Goal: Transaction & Acquisition: Obtain resource

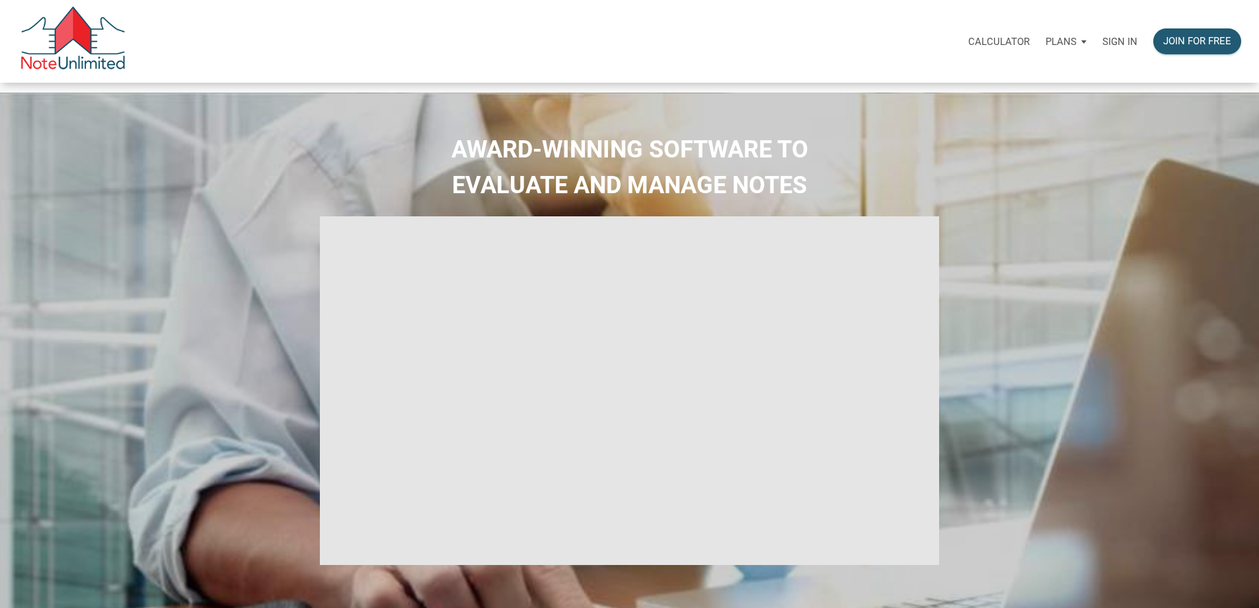
type input "Introduction to new features"
select select
click at [1103, 46] on p "Sign in" at bounding box center [1120, 42] width 35 height 12
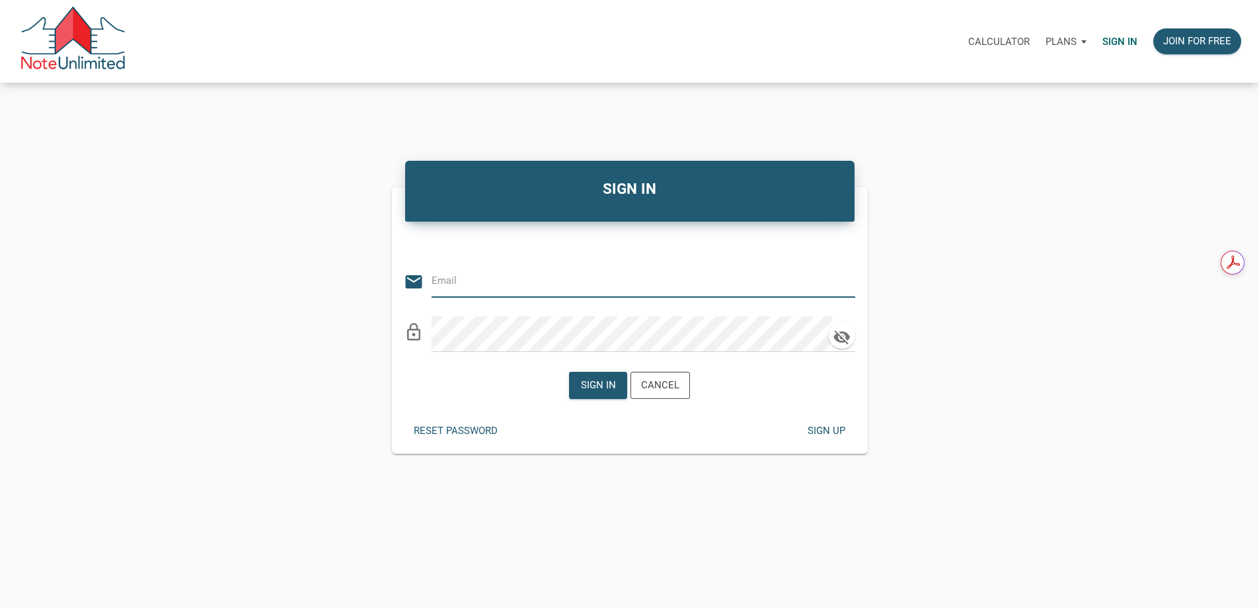
type input "[PERSON_NAME][EMAIL_ADDRESS][DOMAIN_NAME]"
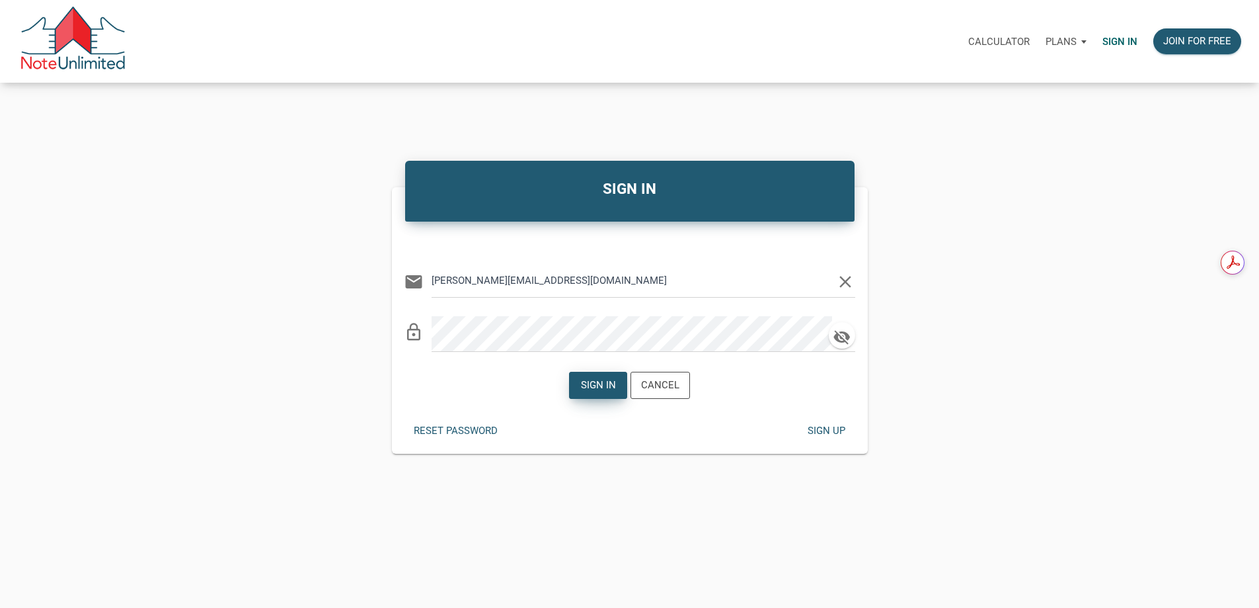
click at [595, 393] on div "Sign in" at bounding box center [598, 384] width 35 height 15
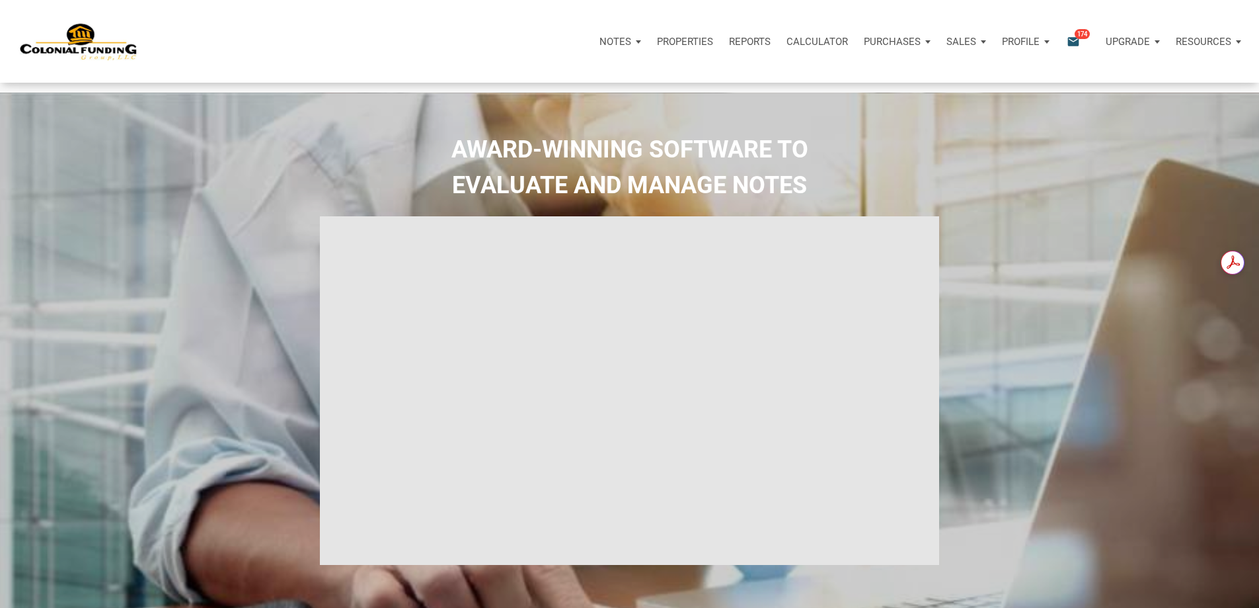
type input "Introduction to new features"
select select
click at [855, 48] on p "Purchases" at bounding box center [883, 42] width 57 height 12
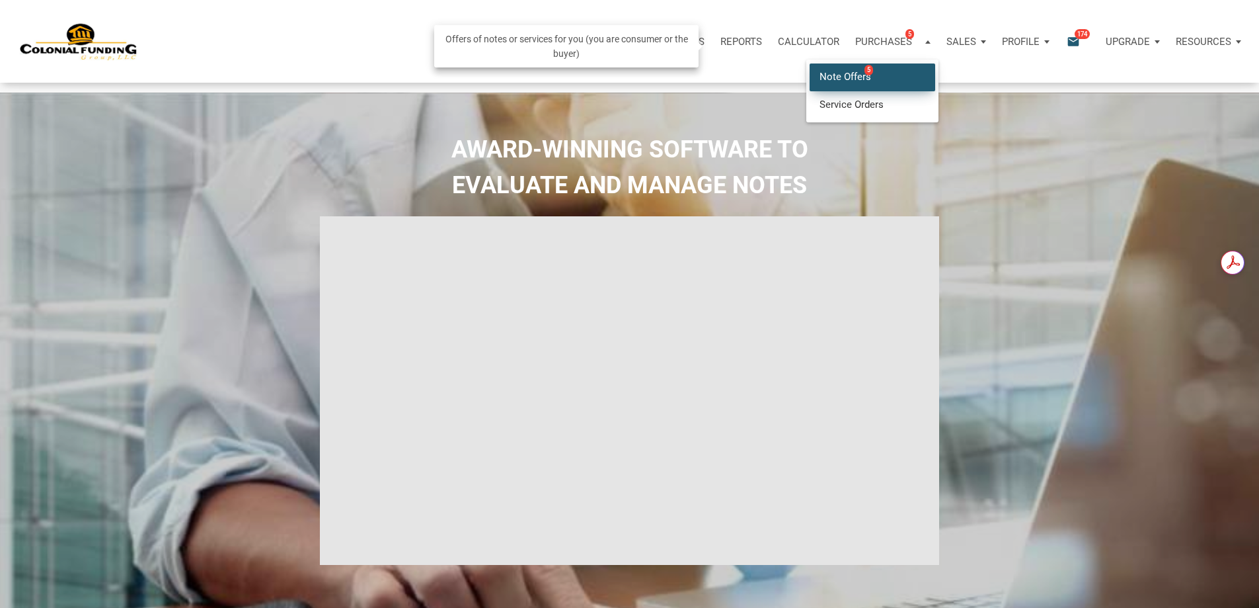
click at [810, 85] on link "Note Offers 5" at bounding box center [873, 76] width 126 height 27
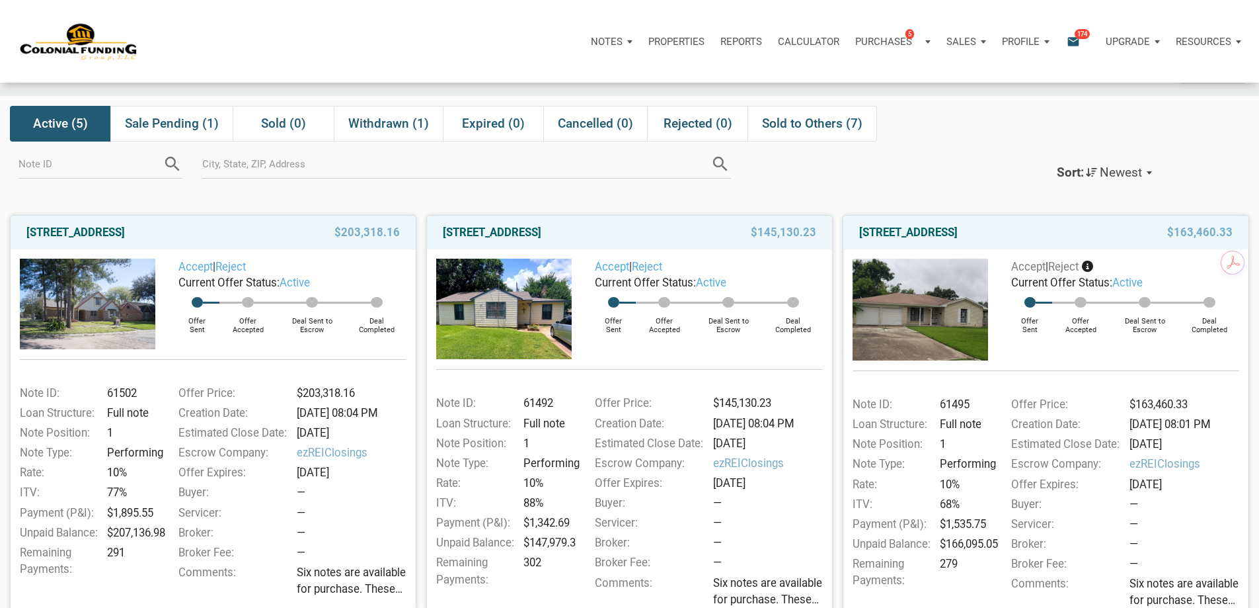
scroll to position [25, 0]
